Goal: Information Seeking & Learning: Understand process/instructions

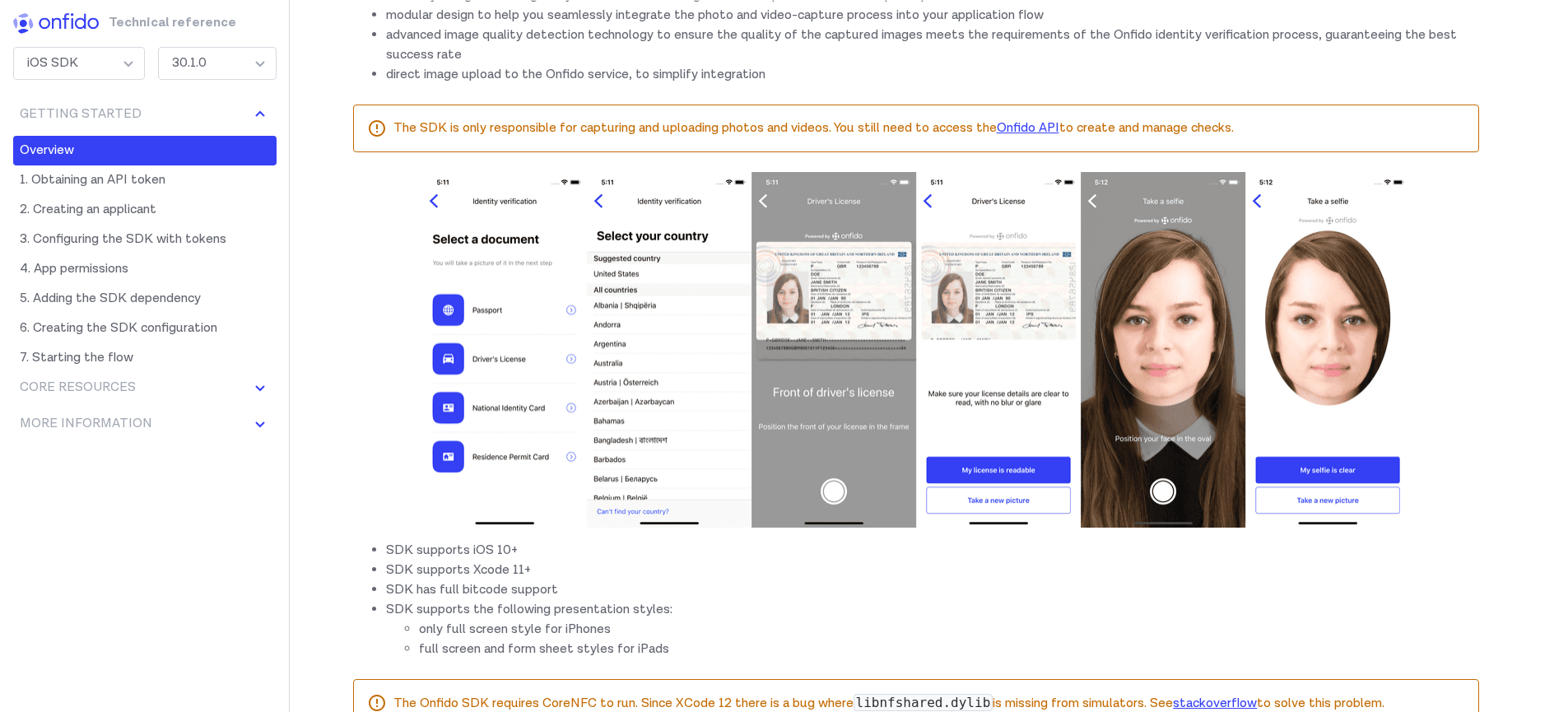
scroll to position [565, 0]
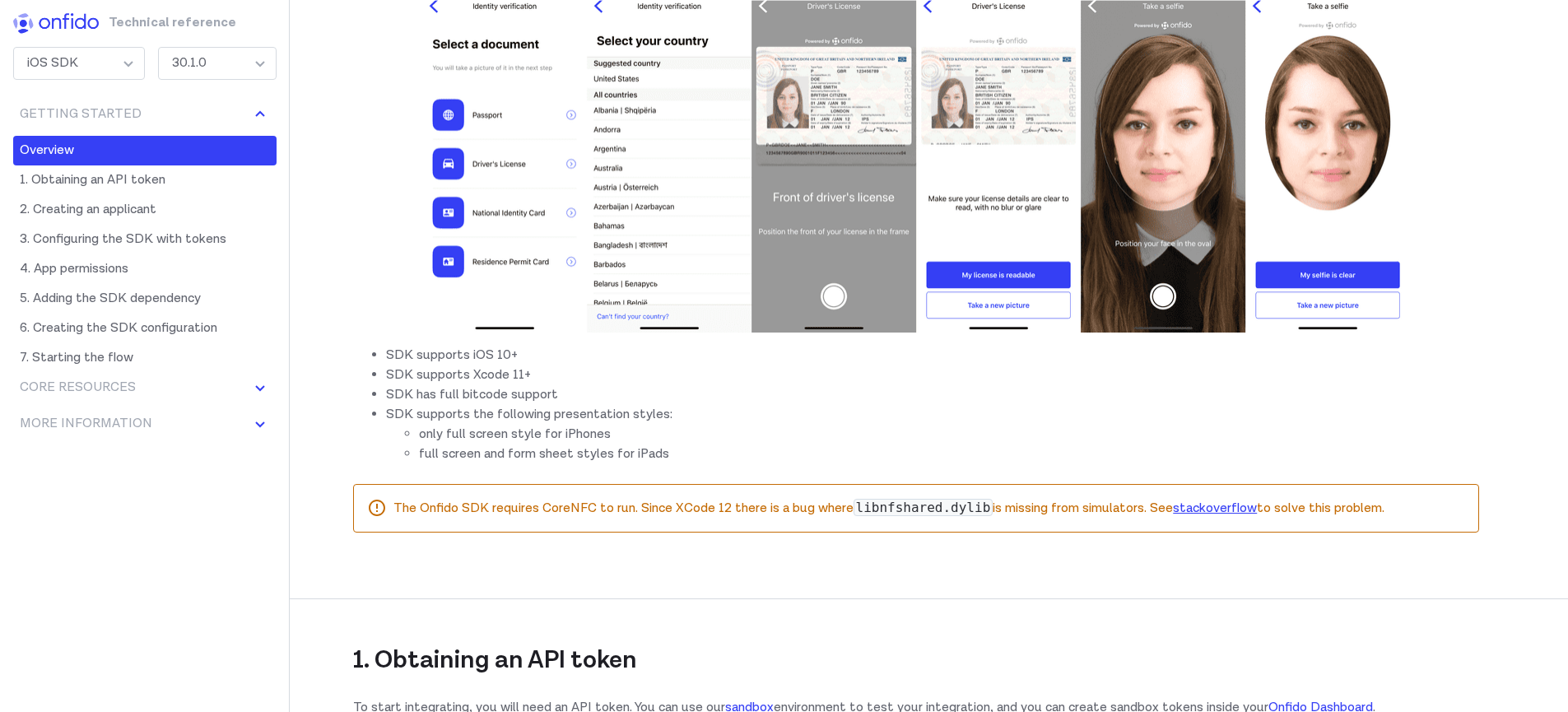
click at [508, 440] on li "only full screen style for iPhones" at bounding box center [949, 434] width 1060 height 20
click at [498, 450] on li "full screen and form sheet styles for iPads" at bounding box center [949, 454] width 1060 height 20
click at [490, 442] on li "only full screen style for iPhones" at bounding box center [949, 434] width 1060 height 20
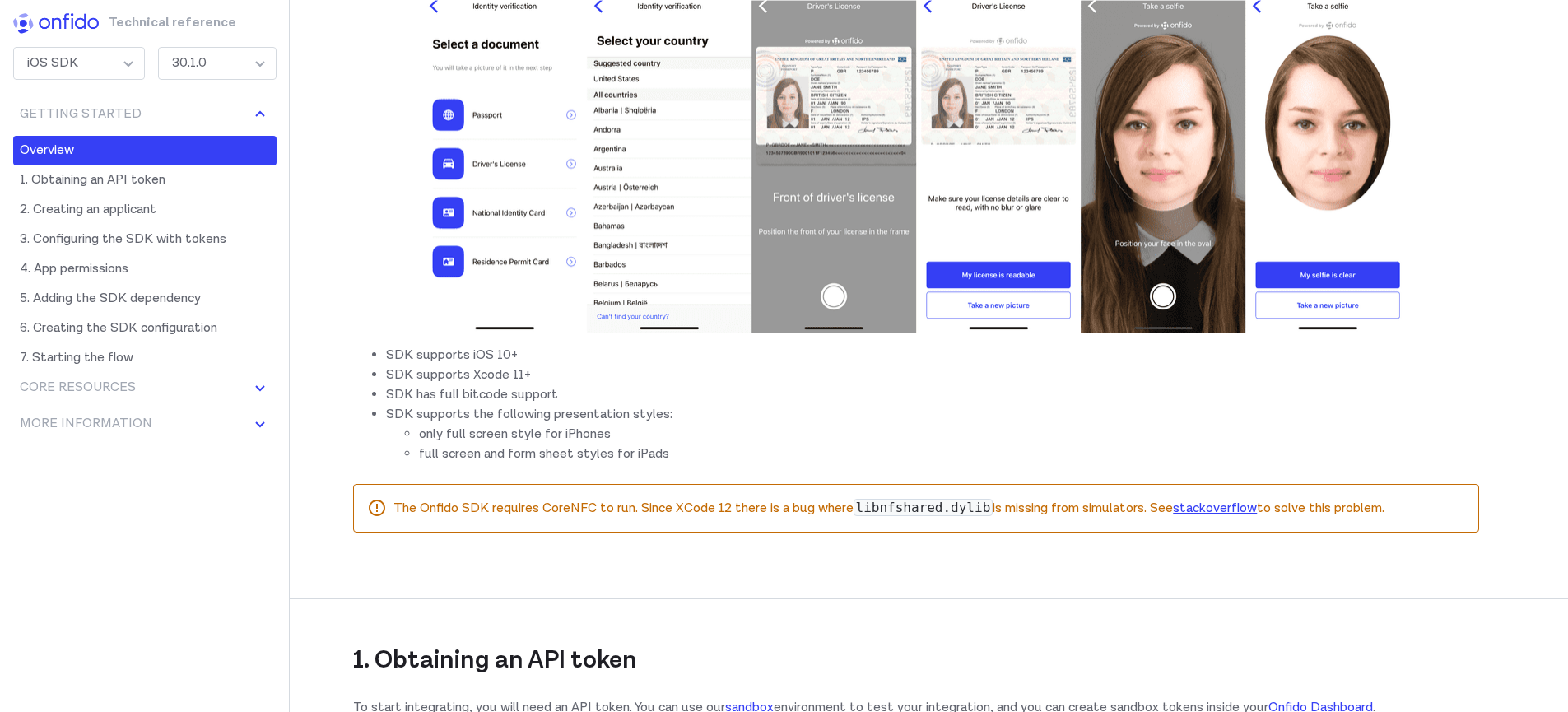
click at [480, 448] on li "full screen and form sheet styles for iPads" at bounding box center [949, 454] width 1060 height 20
click at [471, 438] on li "only full screen style for iPhones" at bounding box center [949, 434] width 1060 height 20
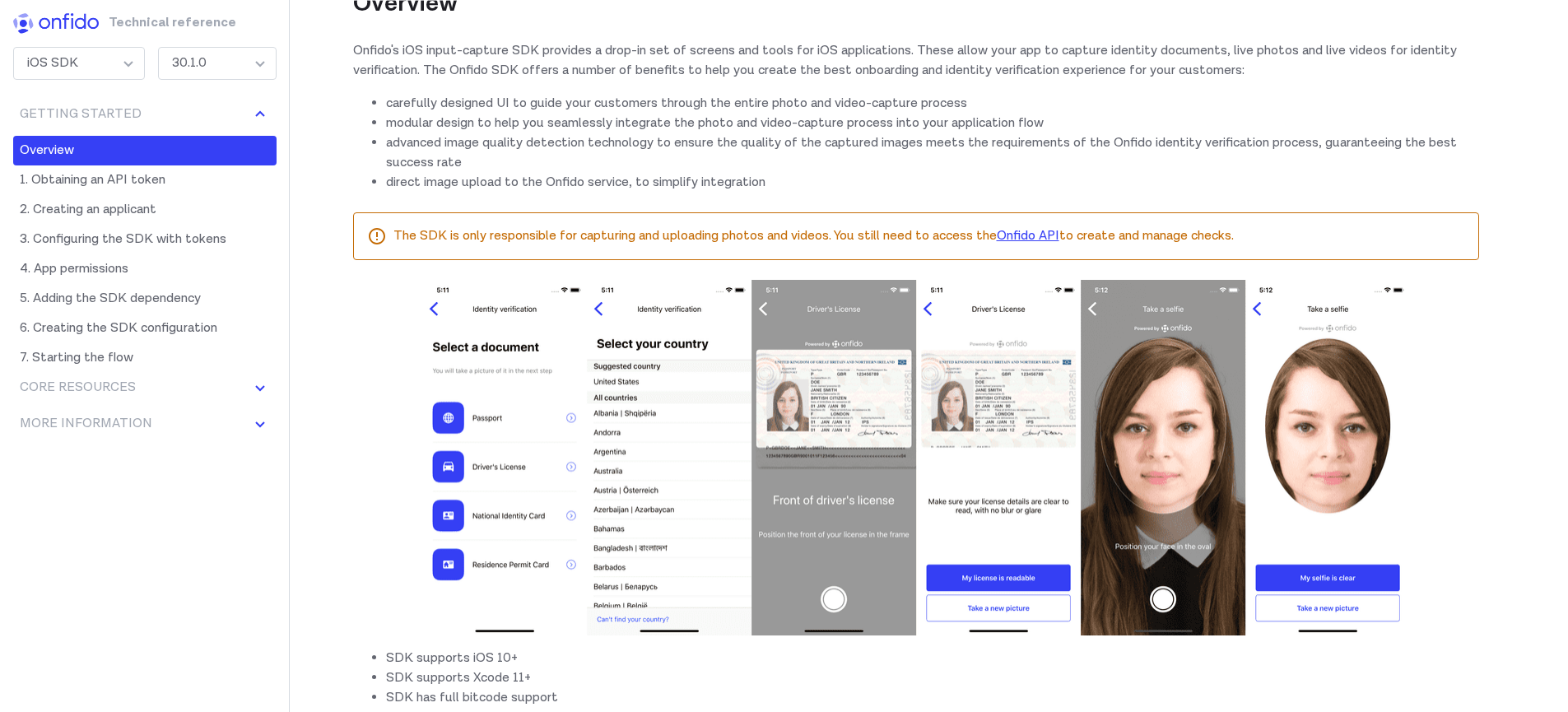
scroll to position [359, 0]
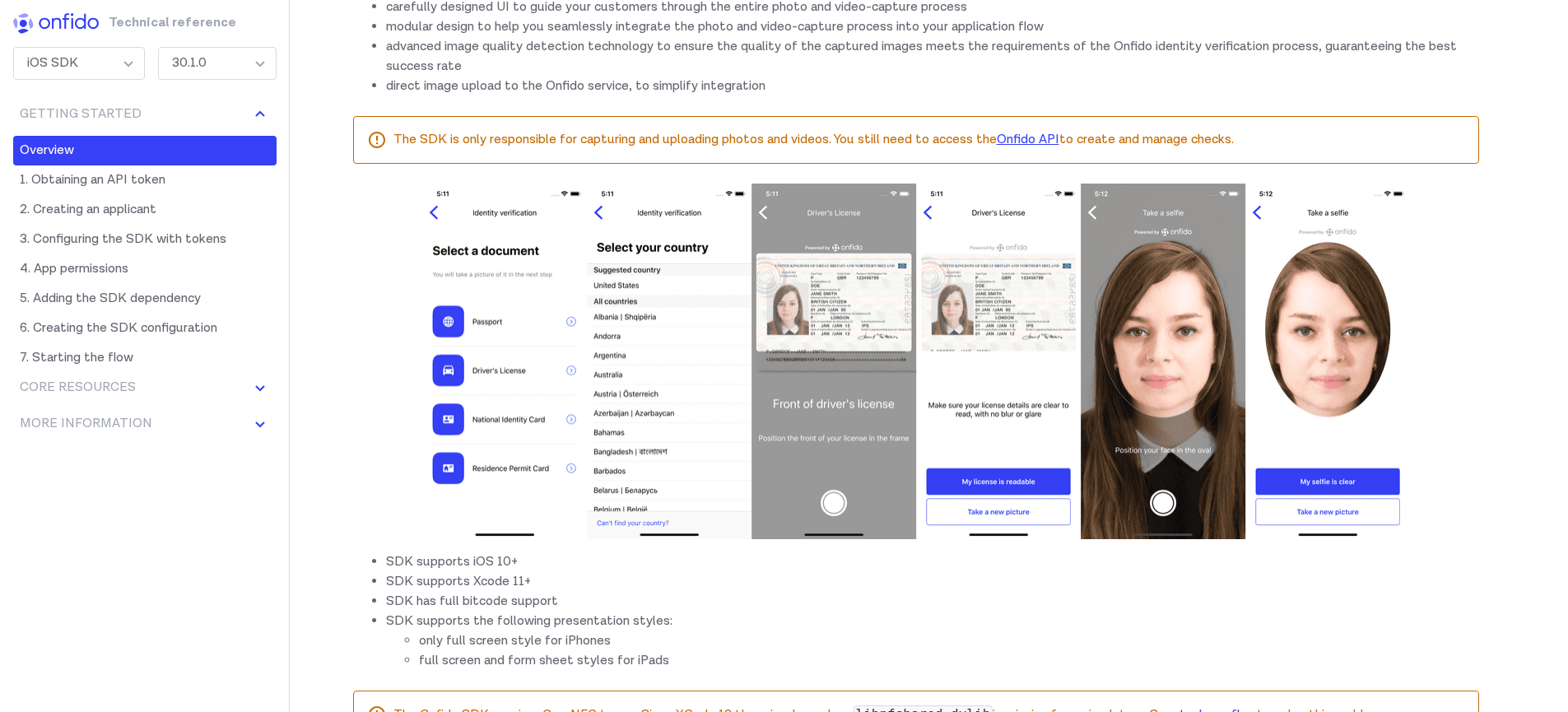
click at [634, 612] on li "SDK supports the following presentation styles: only full screen style for iPho…" at bounding box center [932, 641] width 1093 height 59
click at [601, 626] on li "SDK supports the following presentation styles: only full screen style for iPho…" at bounding box center [932, 641] width 1093 height 59
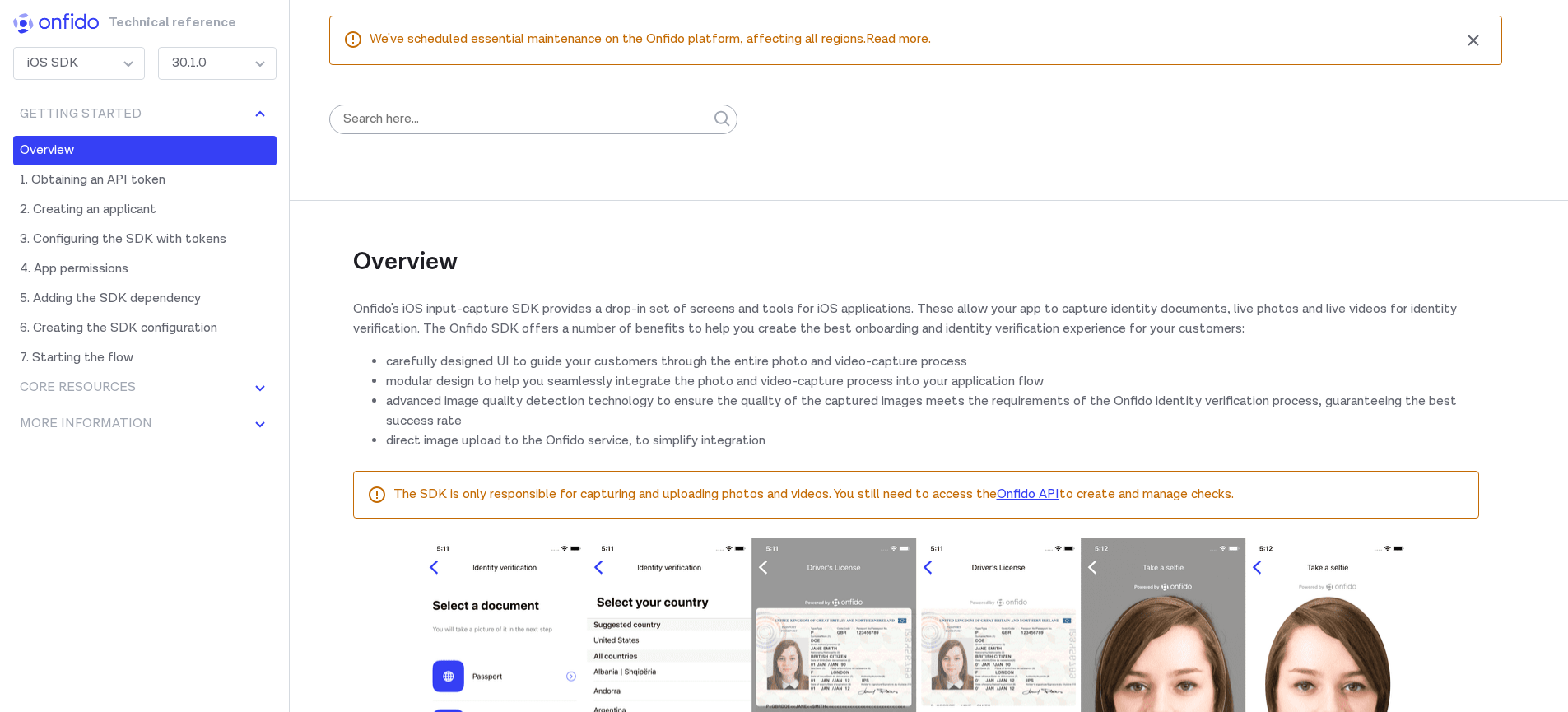
scroll to position [0, 0]
